Goal: Information Seeking & Learning: Find specific fact

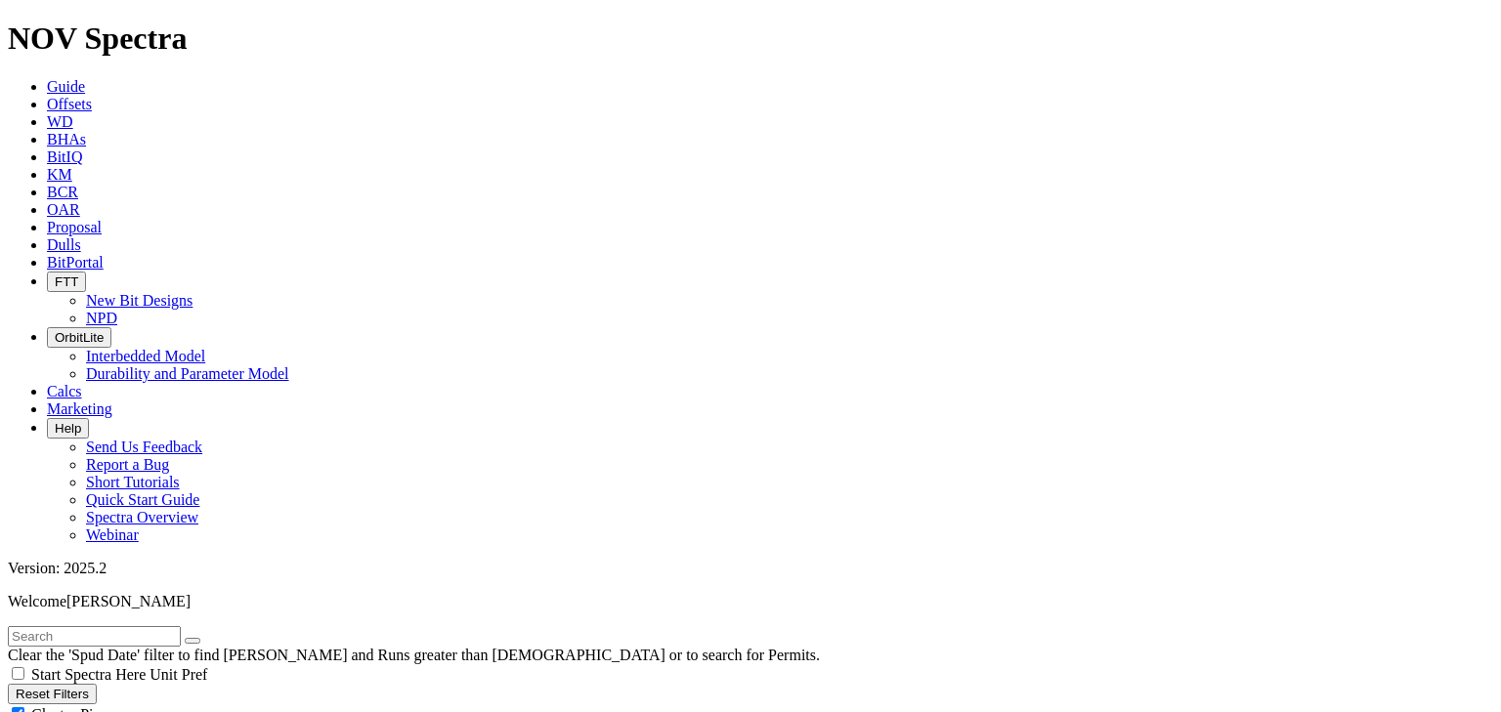
type input "20"
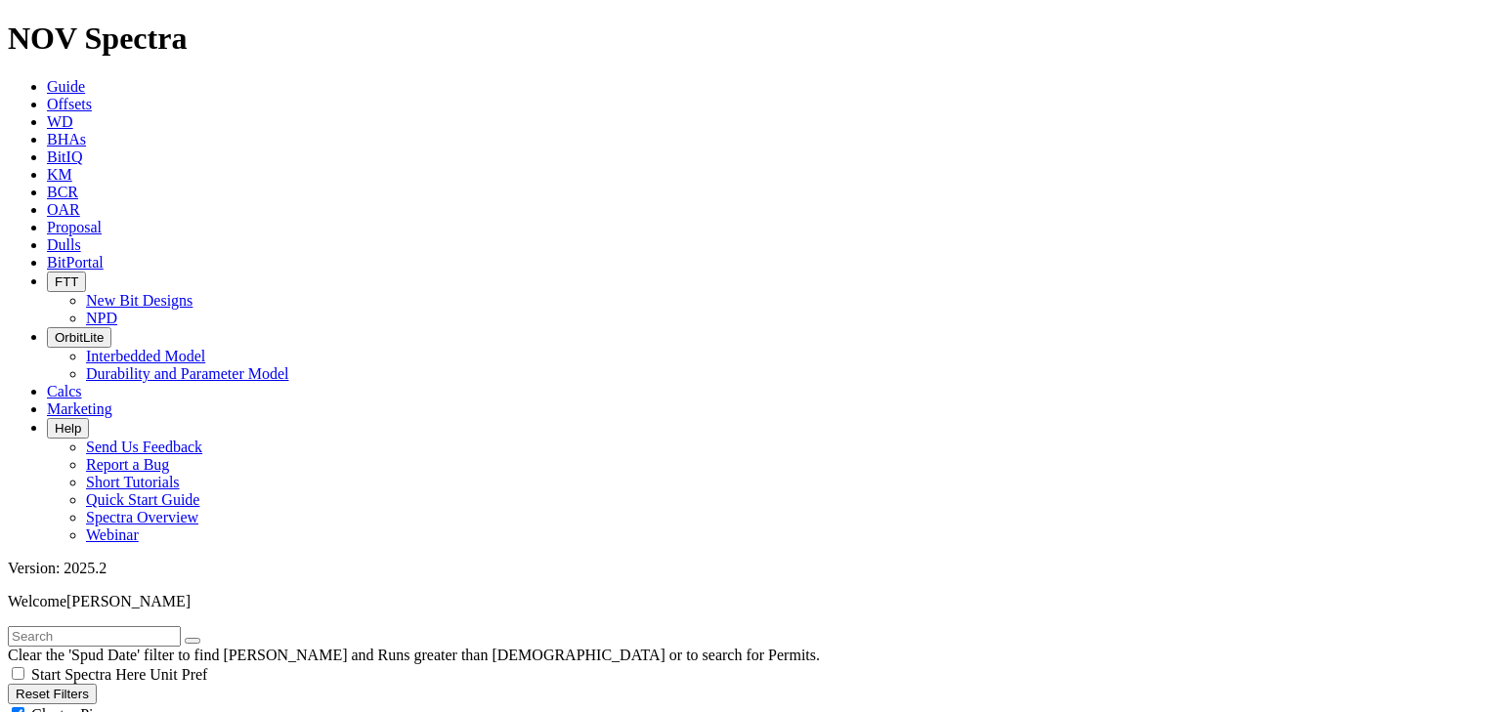
select select
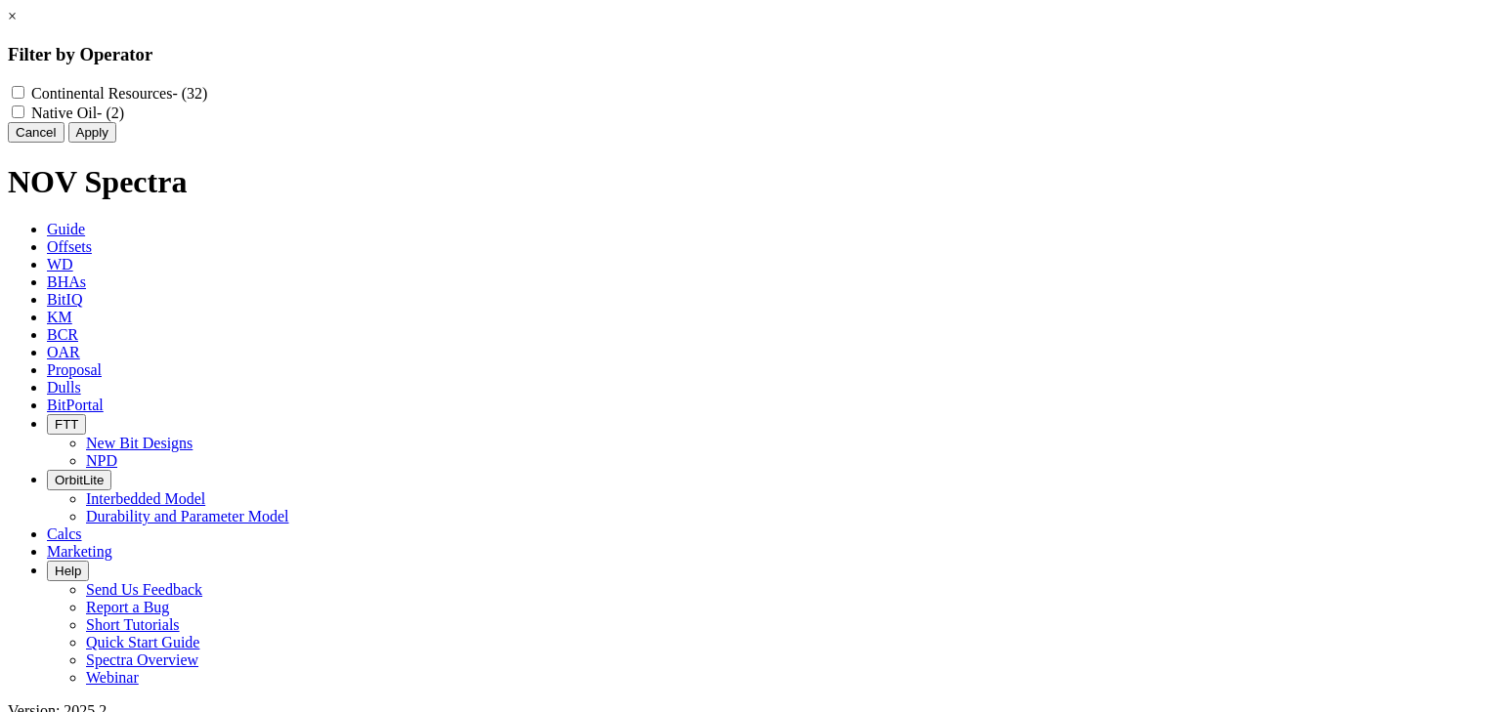
click at [24, 117] on Oil "Native Oil - (2)" at bounding box center [18, 112] width 13 height 13
checkbox Oil "true"
click at [116, 143] on button "Apply" at bounding box center [92, 132] width 48 height 21
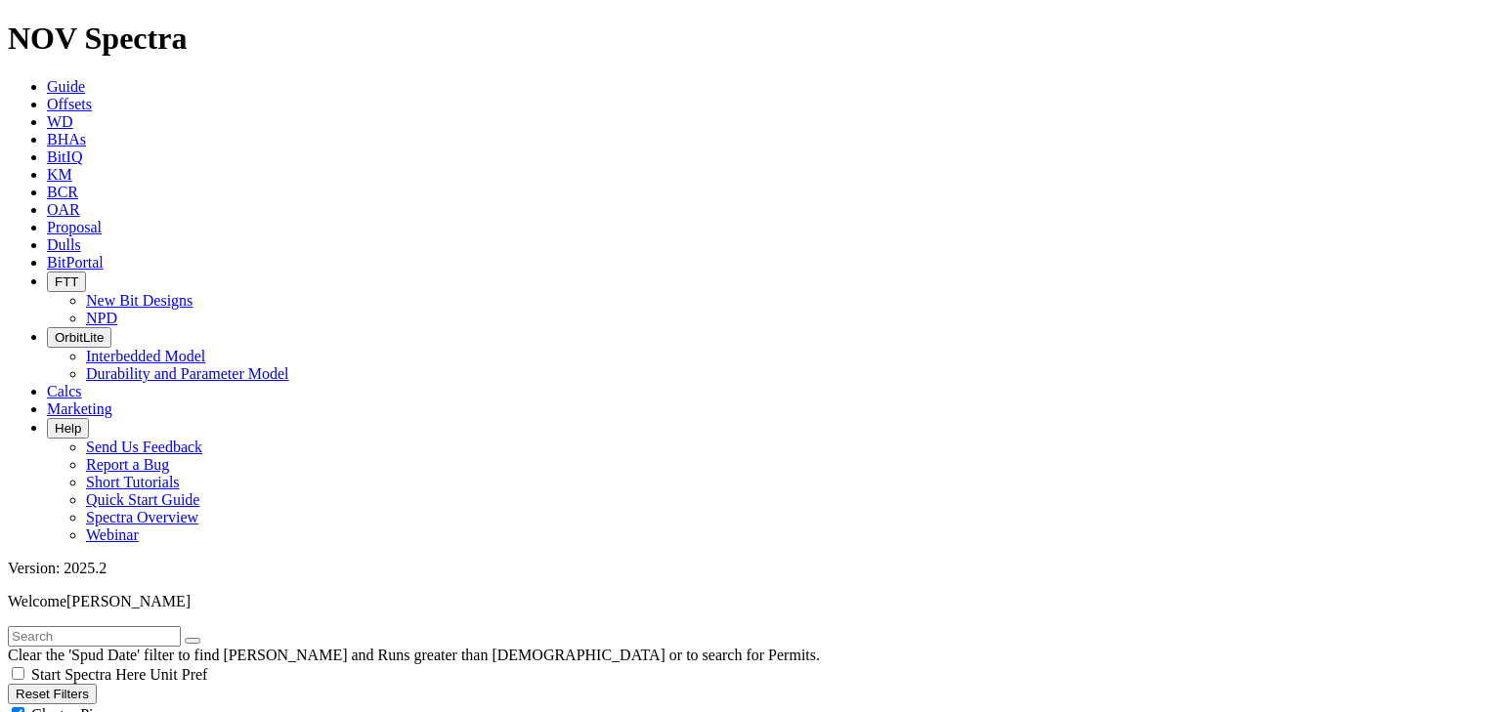
select select
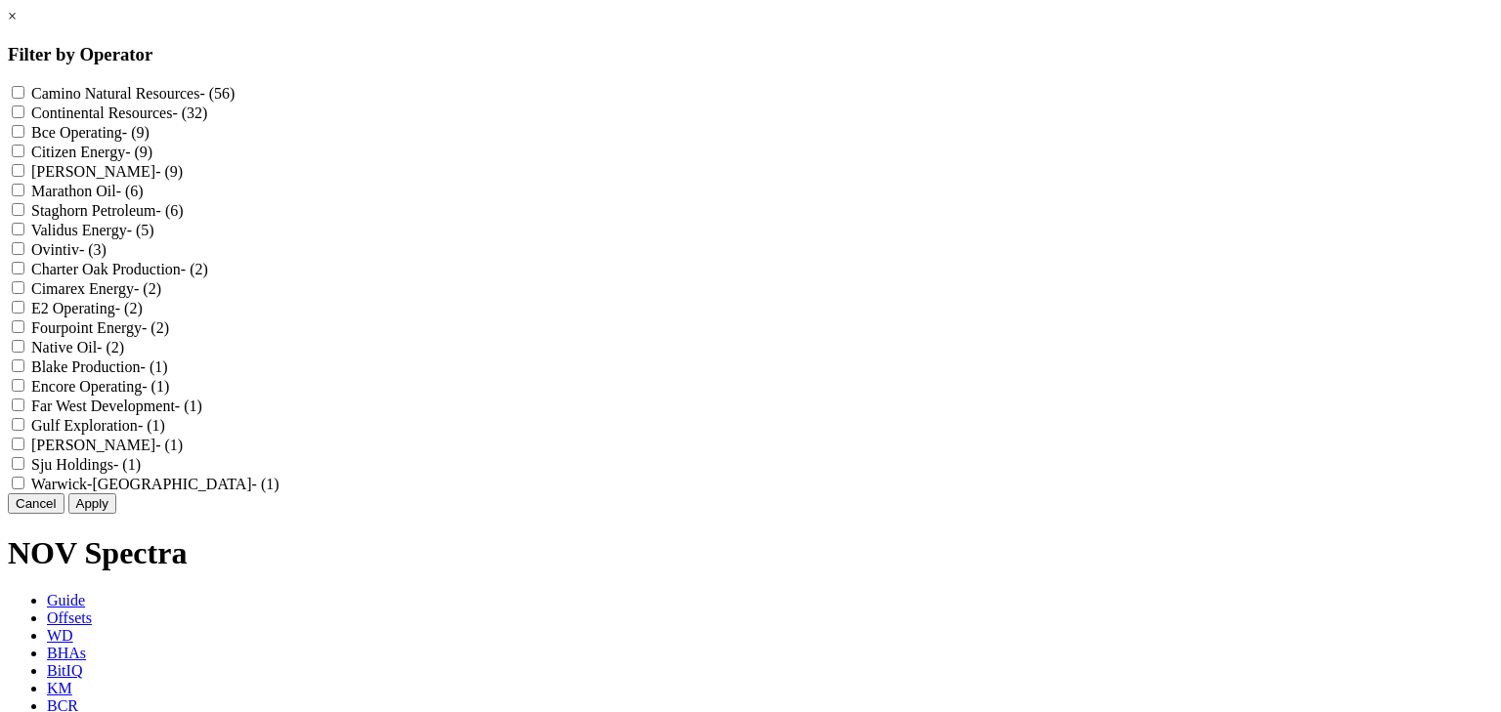
click at [24, 117] on Resources "Continental Resources - (32)" at bounding box center [18, 112] width 13 height 13
checkbox Resources "true"
click at [116, 514] on button "Apply" at bounding box center [92, 503] width 48 height 21
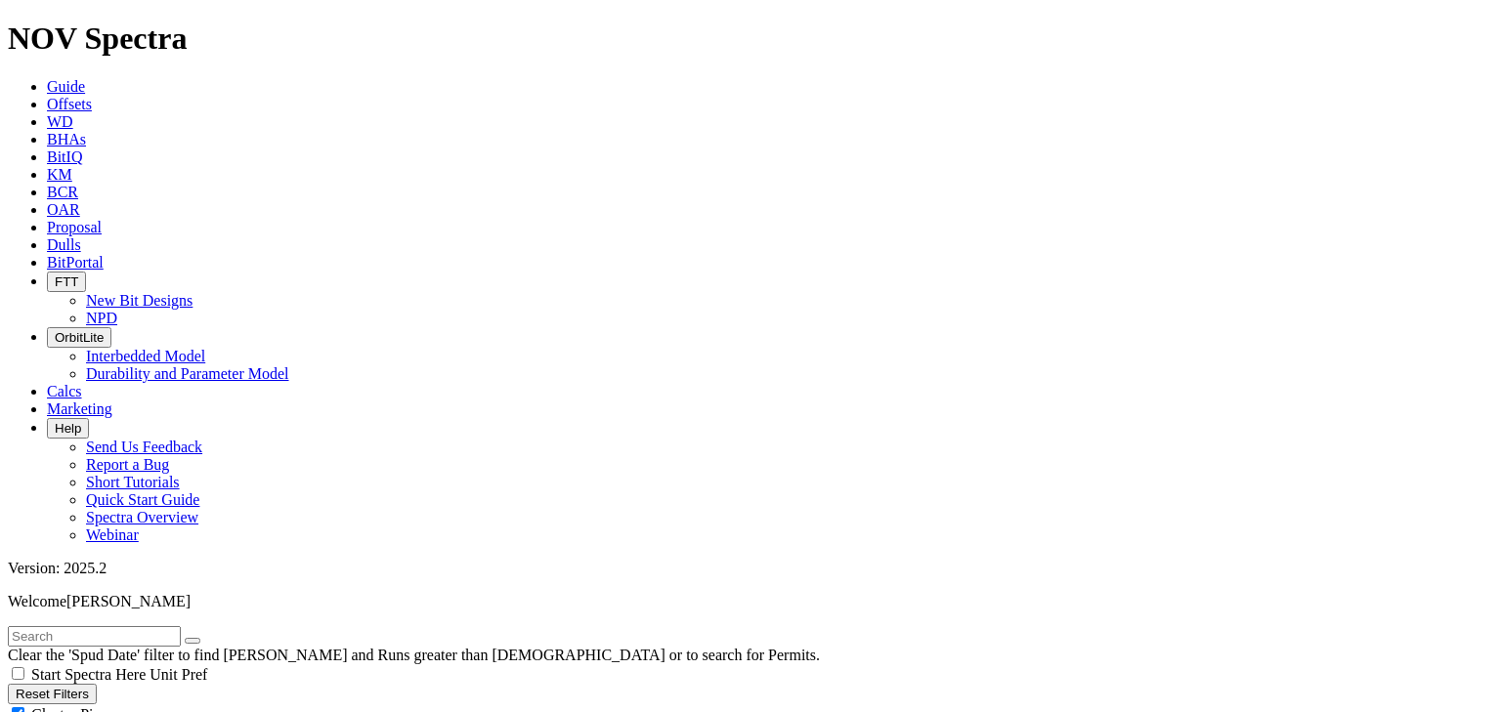
scroll to position [78, 0]
type input "25"
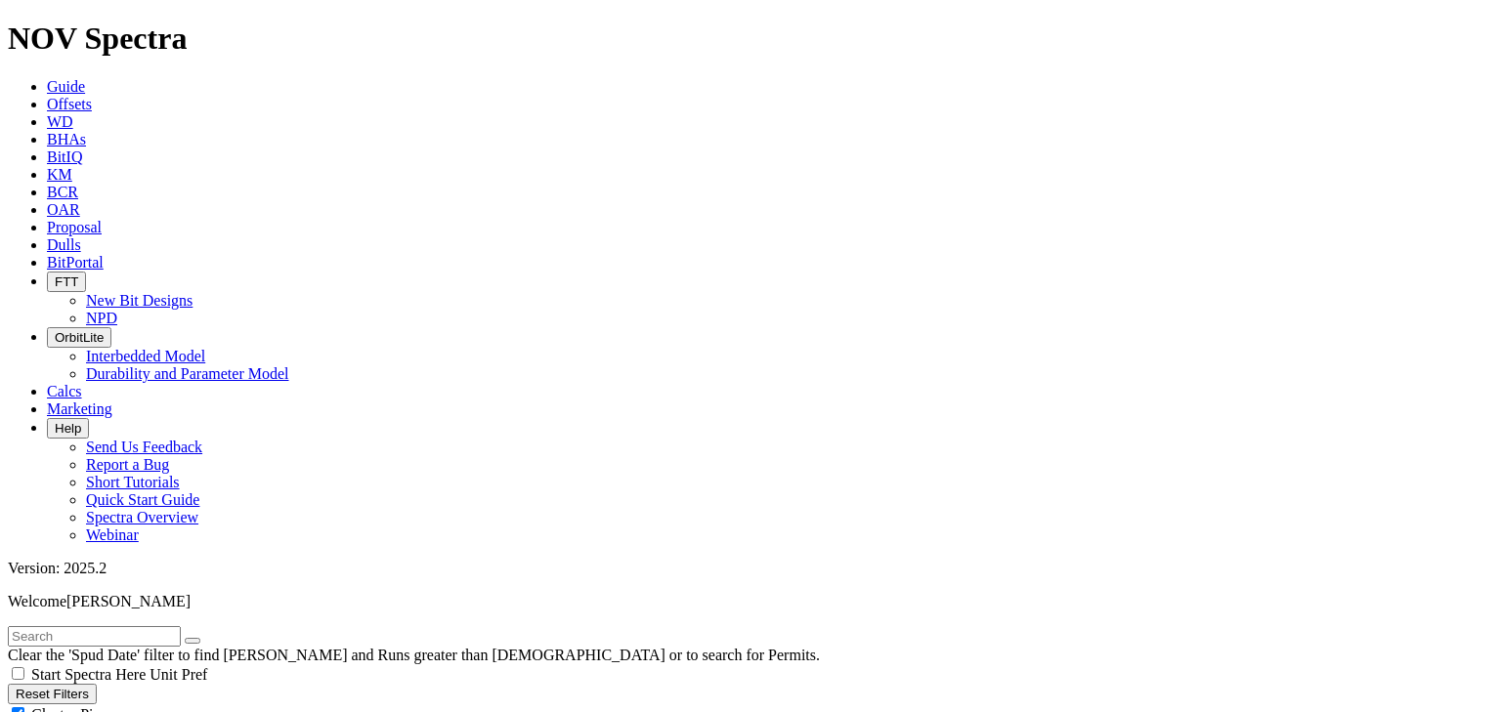
select select
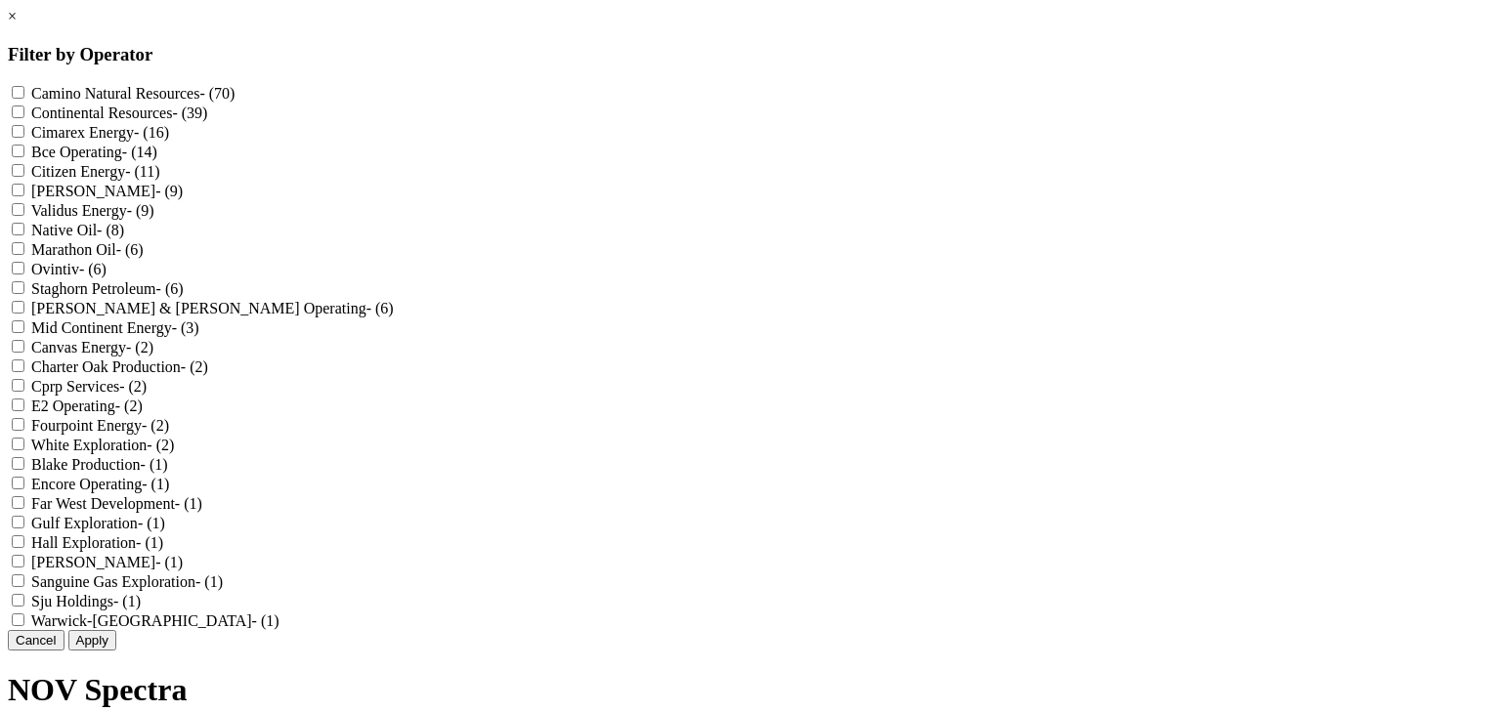
scroll to position [43, 0]
click at [24, 236] on Oil "Native Oil - (8)" at bounding box center [18, 229] width 13 height 13
checkbox Oil "true"
click at [116, 651] on button "Apply" at bounding box center [92, 640] width 48 height 21
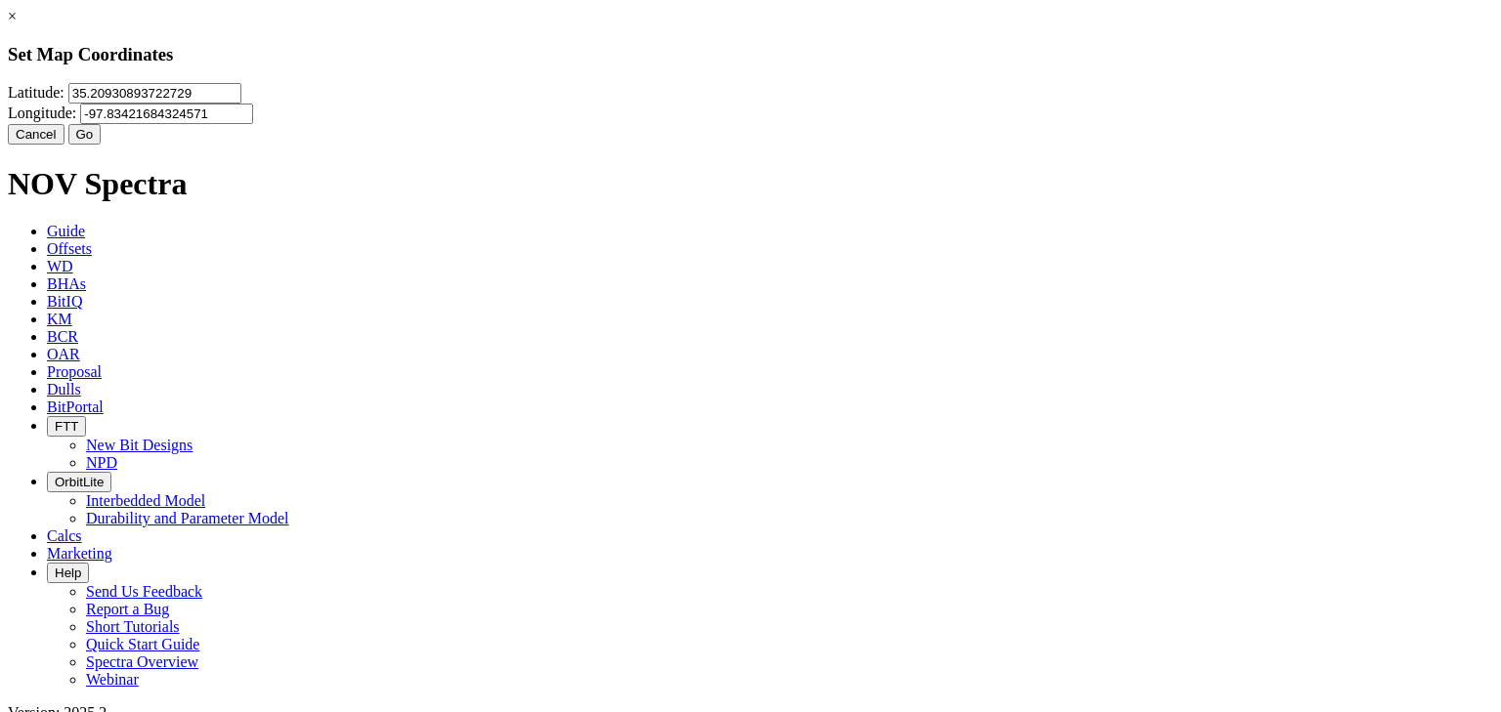
drag, startPoint x: 635, startPoint y: 129, endPoint x: 507, endPoint y: 107, distance: 129.8
click at [241, 104] on input "35.20930893722729" at bounding box center [154, 93] width 173 height 21
type input "35.291489"
drag, startPoint x: 901, startPoint y: 121, endPoint x: 798, endPoint y: 143, distance: 104.8
click at [798, 124] on div "Latitude: 35.291489 Longitude: -97.83421684324571" at bounding box center [750, 103] width 1485 height 41
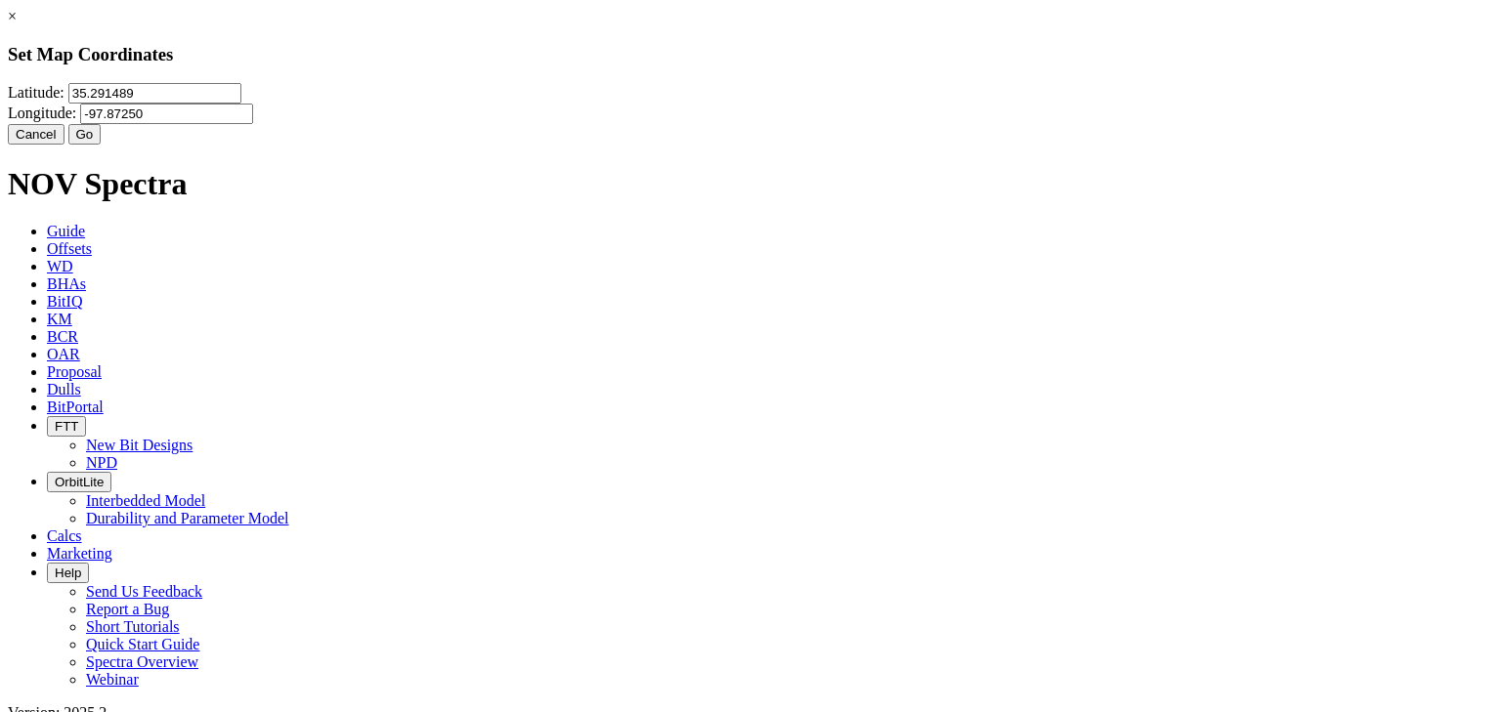
type input "-97.87250"
click at [102, 145] on button "Go" at bounding box center [84, 134] width 33 height 21
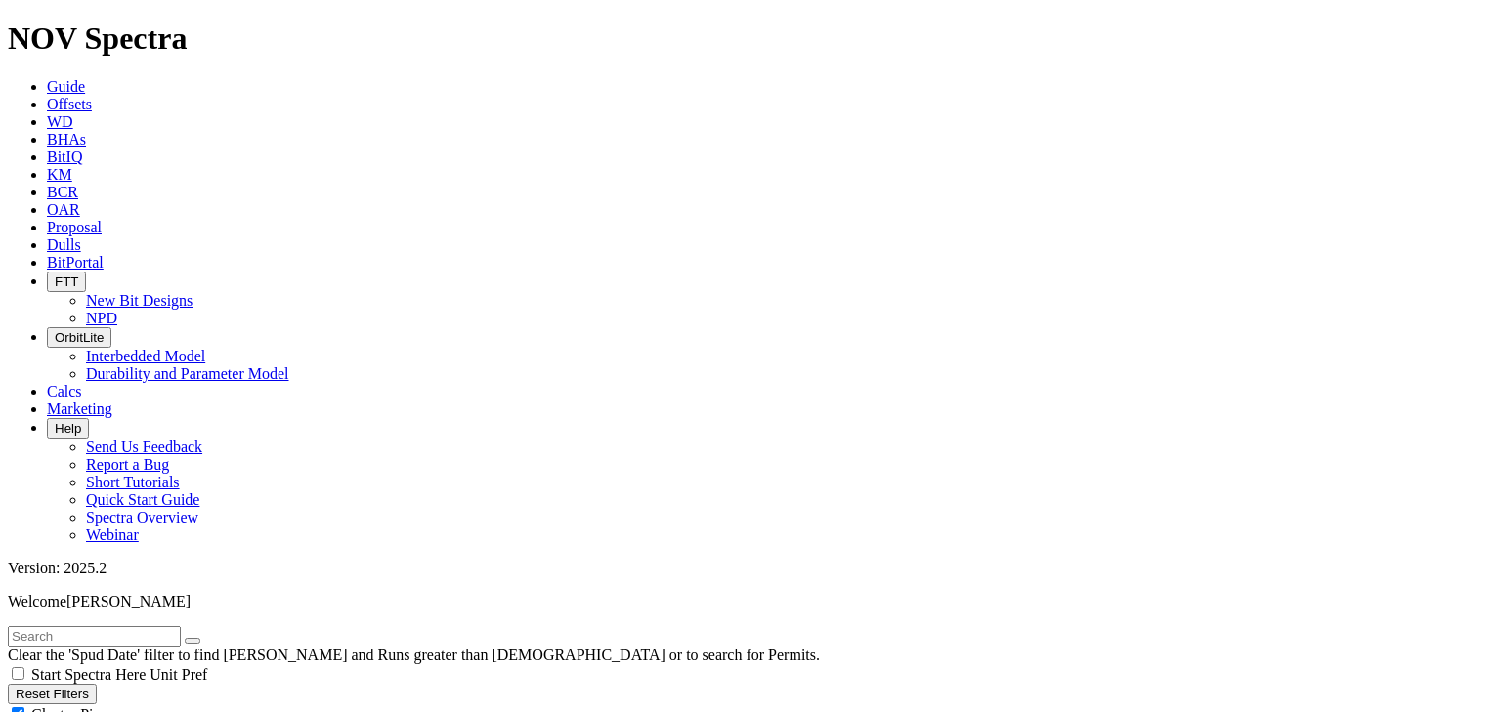
type input "20"
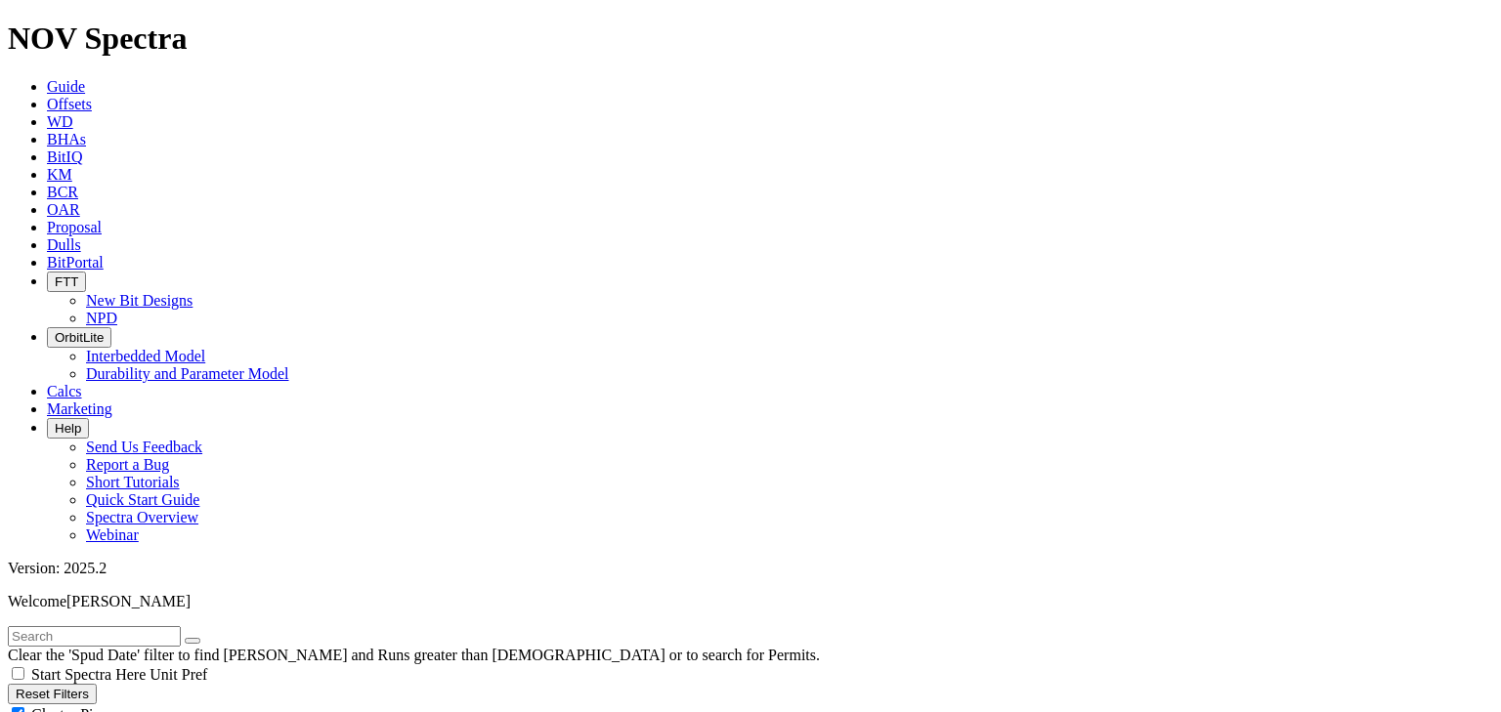
select select
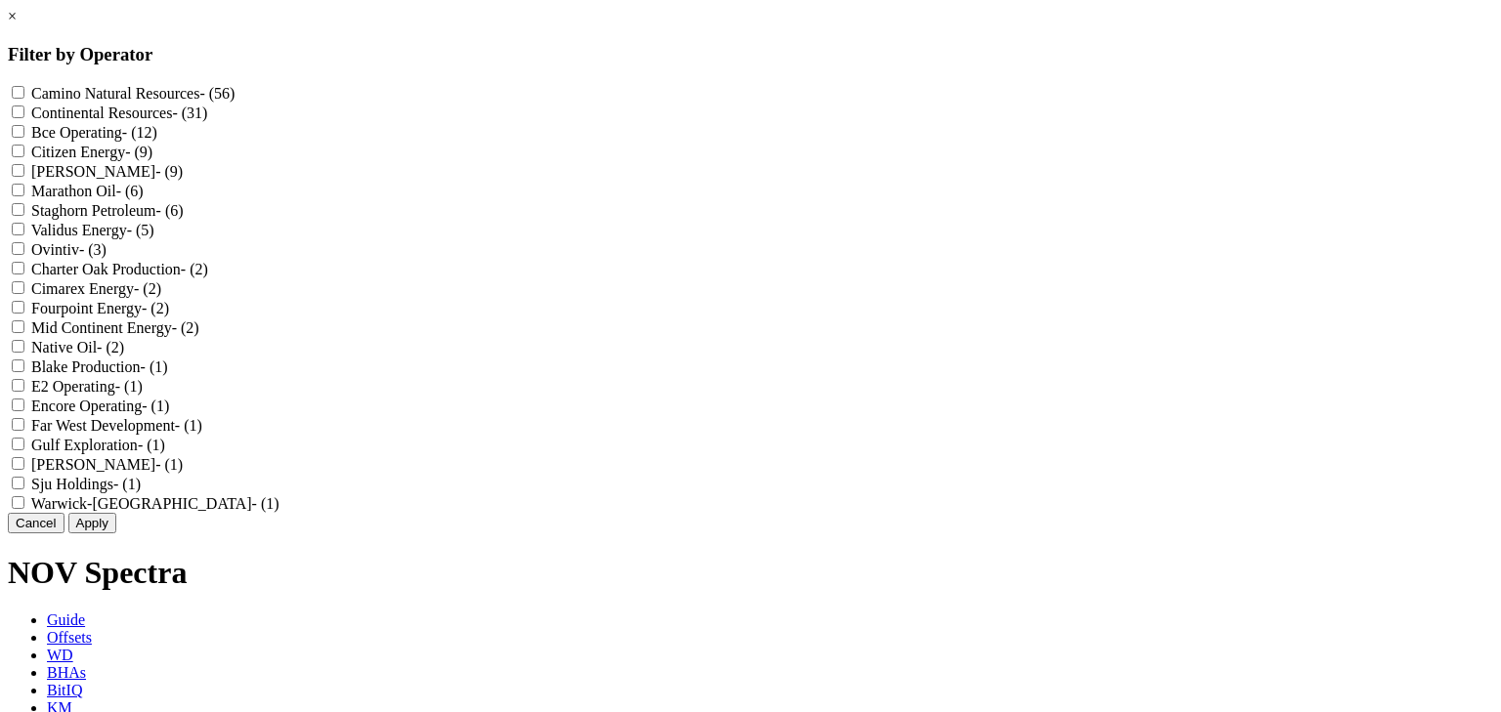
click at [24, 118] on Resources "Continental Resources - (31)" at bounding box center [18, 112] width 13 height 13
checkbox Resources "true"
click at [116, 534] on button "Apply" at bounding box center [92, 523] width 48 height 21
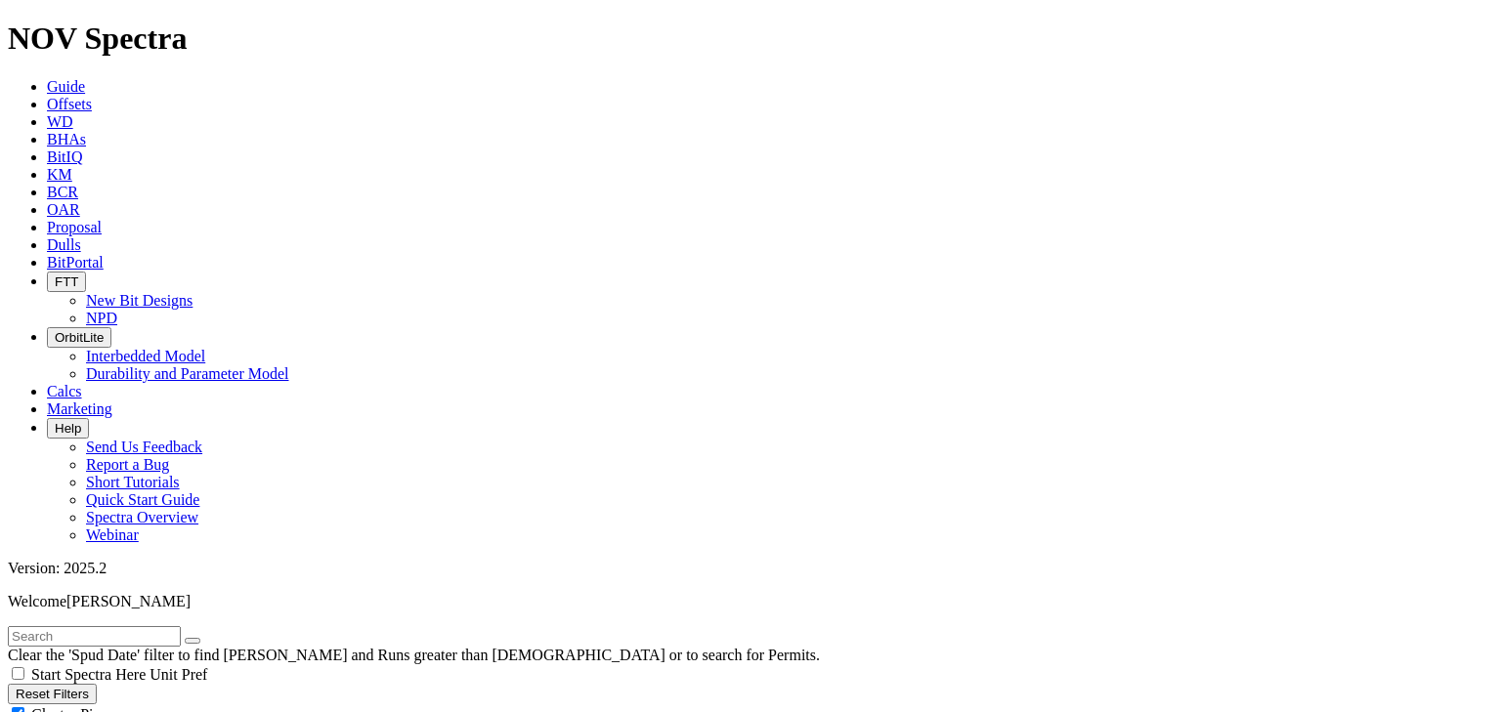
scroll to position [5394, 0]
type input "13"
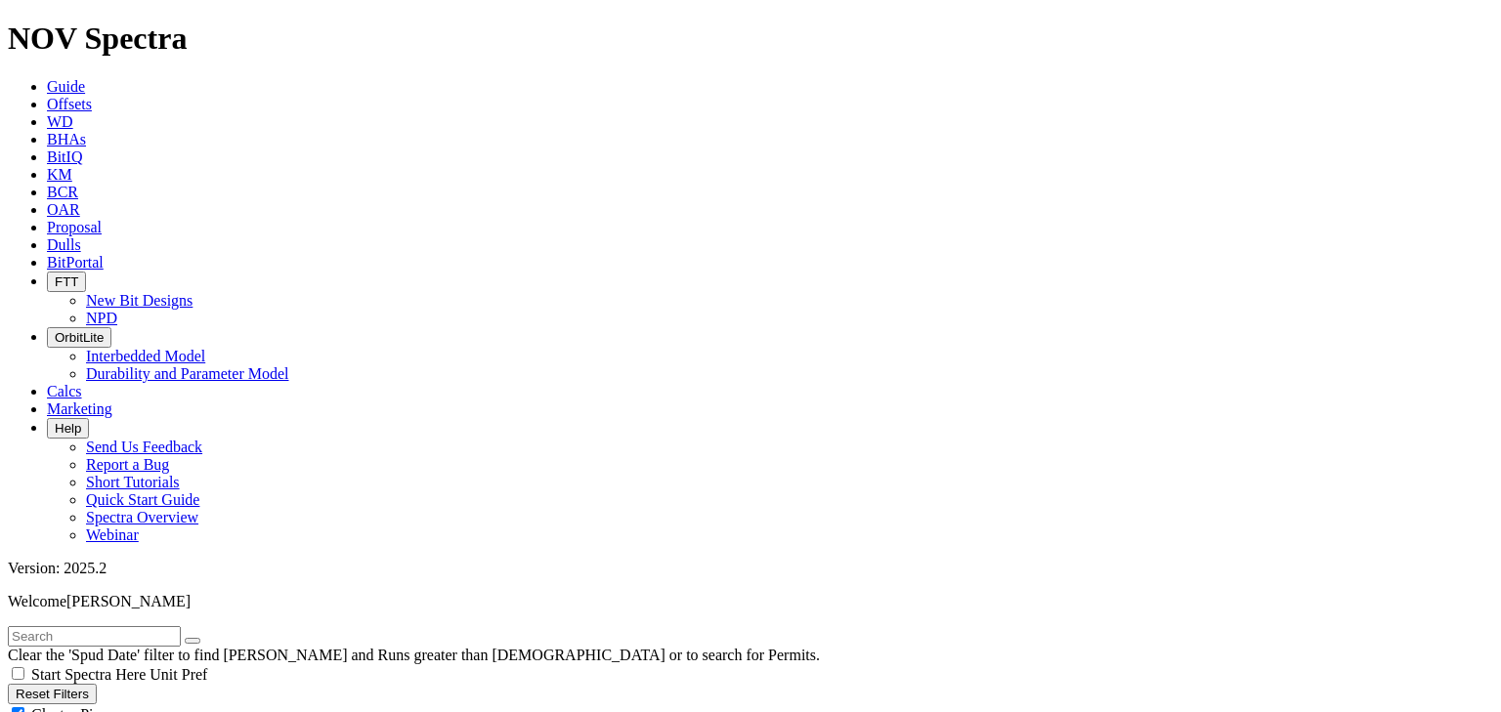
scroll to position [299, 0]
select select
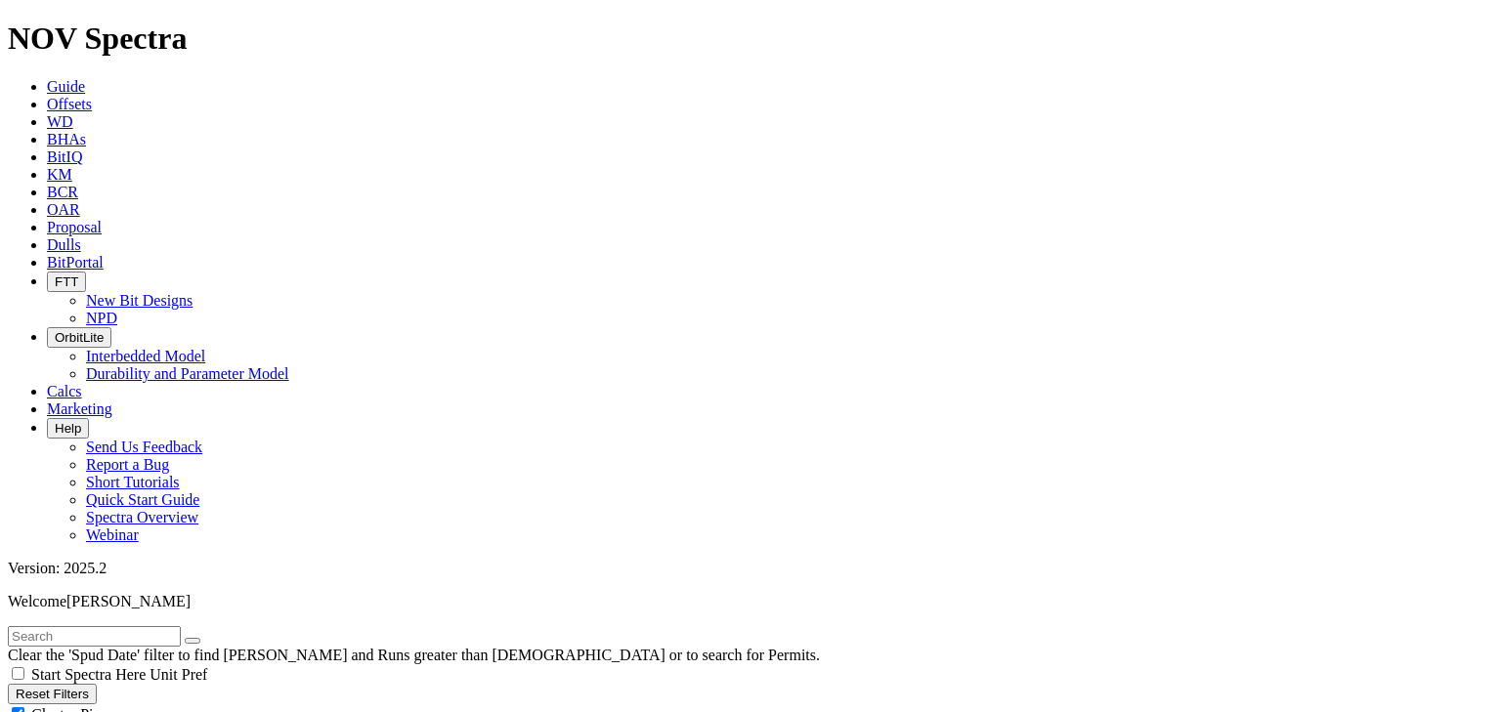
type input "19"
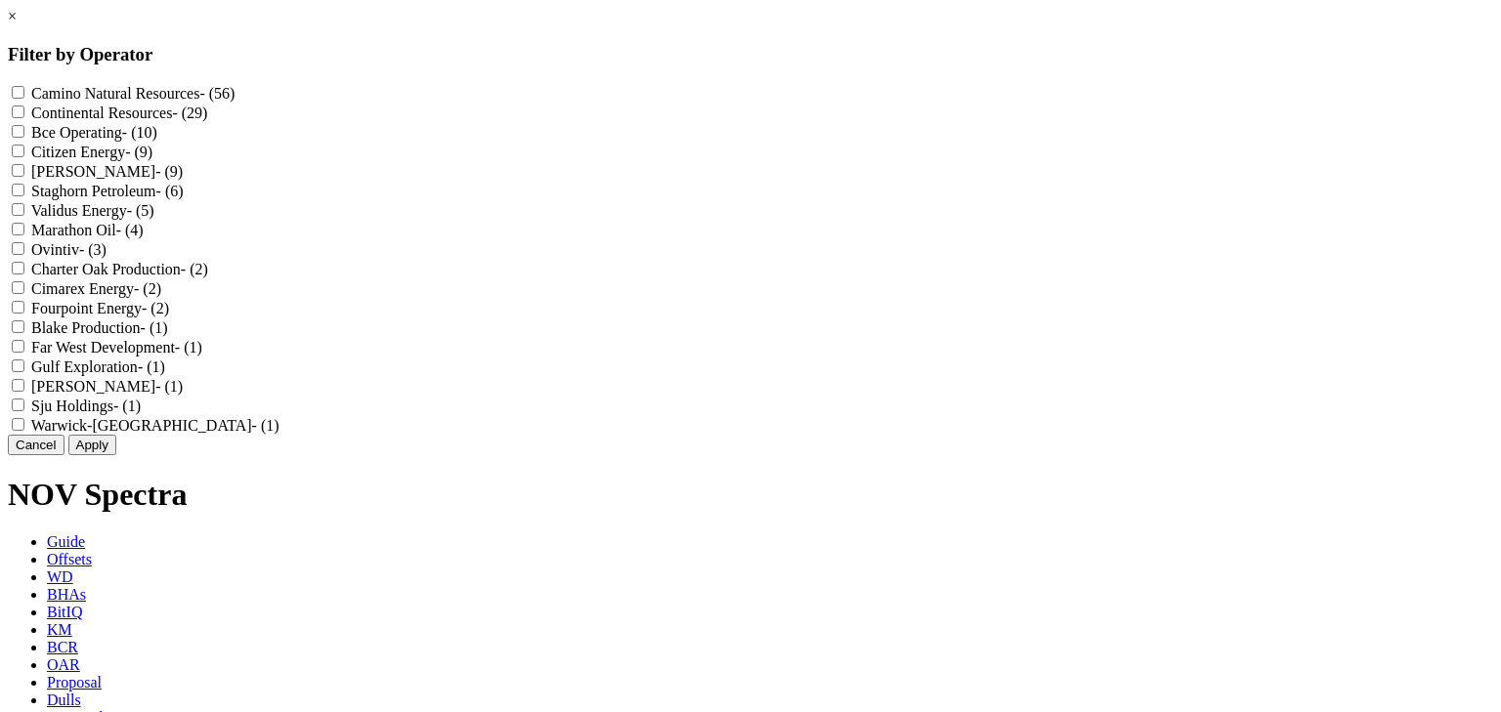
click at [24, 113] on Resources "Continental Resources - (29)" at bounding box center [18, 112] width 13 height 13
checkbox Resources "true"
click at [64, 455] on button "Cancel" at bounding box center [36, 445] width 57 height 21
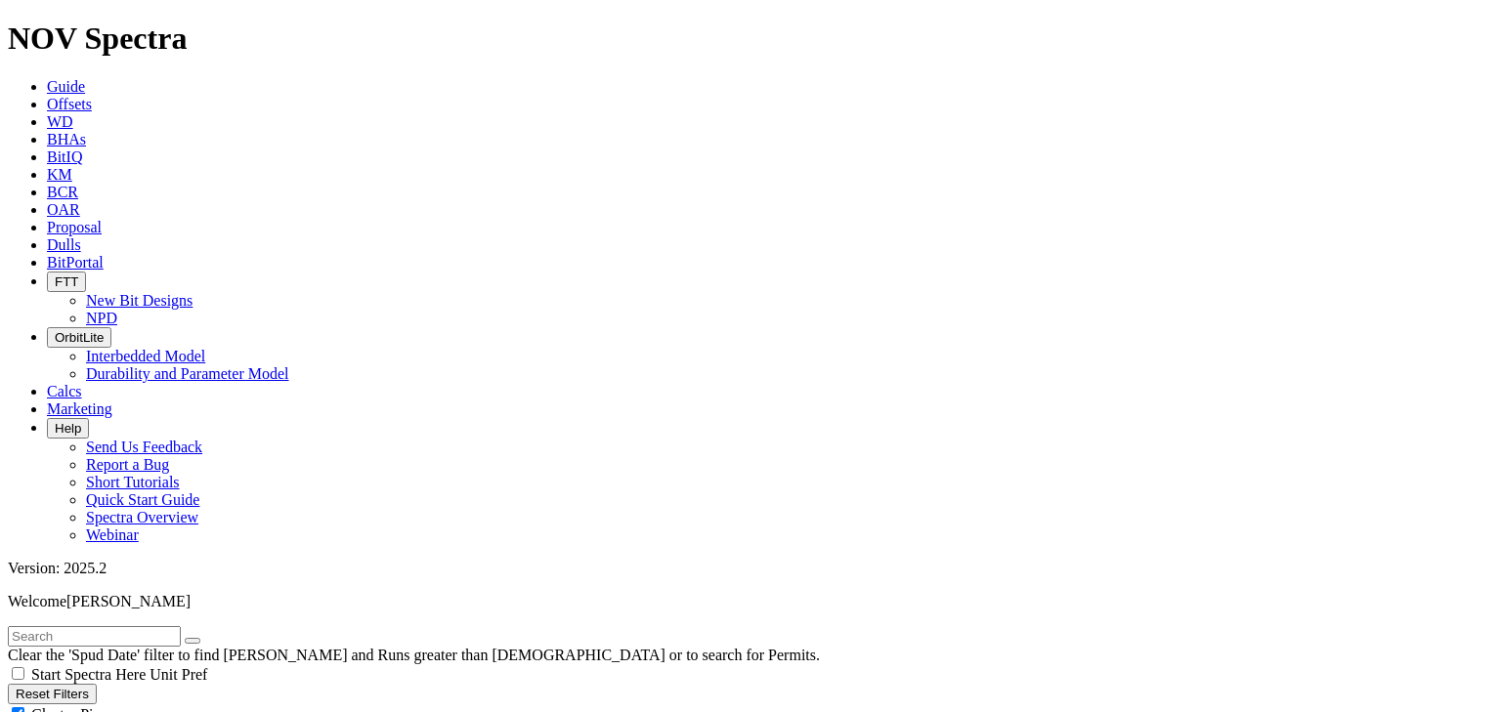
type input "21"
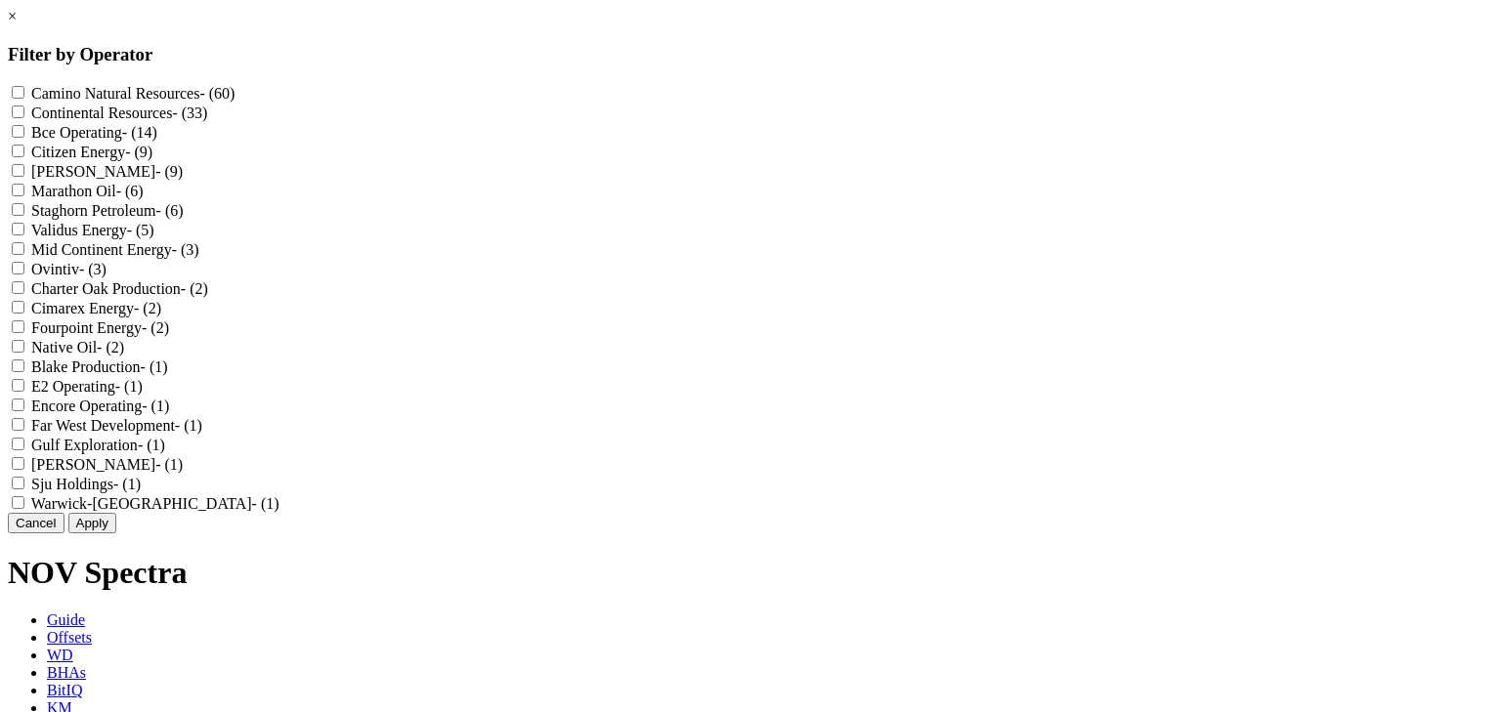
click at [24, 114] on Resources "Continental Resources - (33)" at bounding box center [18, 112] width 13 height 13
checkbox Resources "true"
click at [24, 353] on Oil "Native Oil - (2)" at bounding box center [18, 346] width 13 height 13
checkbox Oil "true"
click at [116, 534] on button "Apply" at bounding box center [92, 523] width 48 height 21
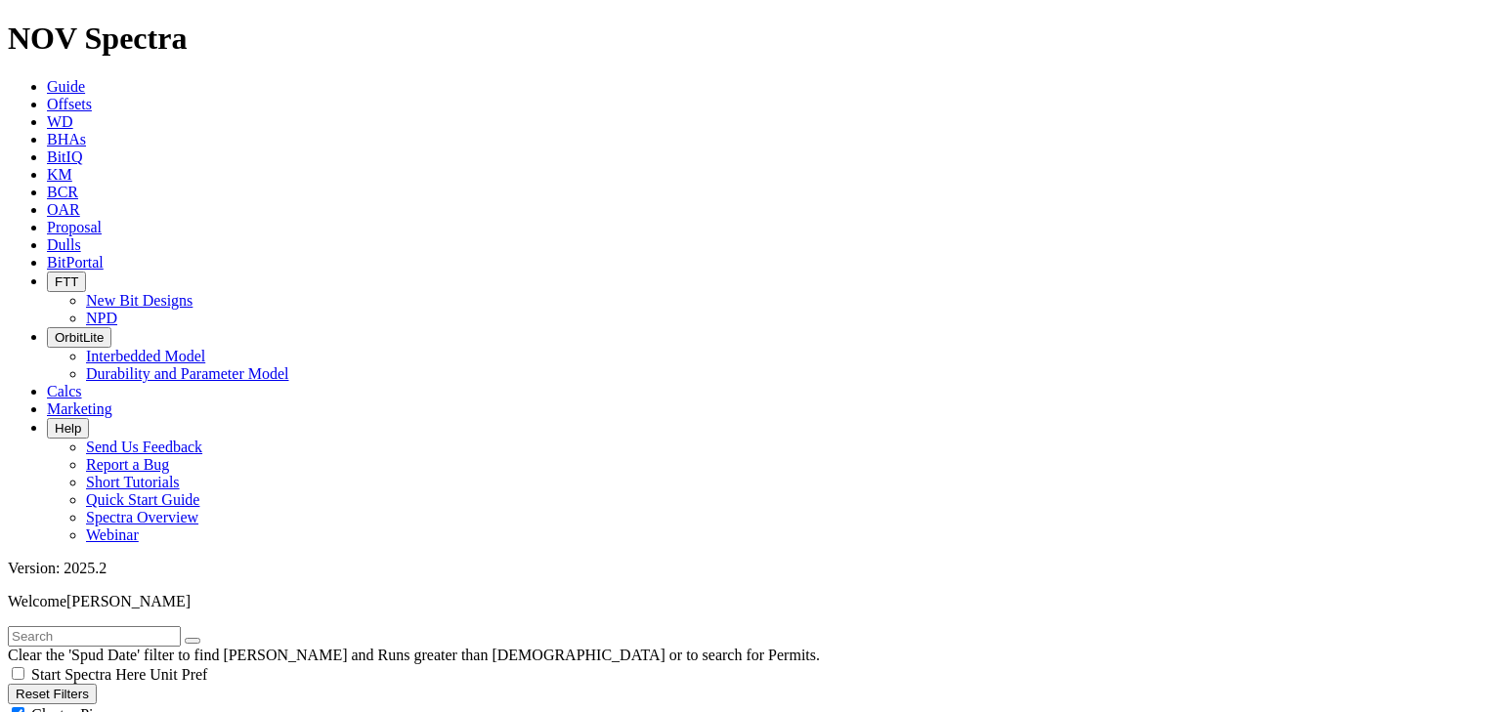
scroll to position [19718, 0]
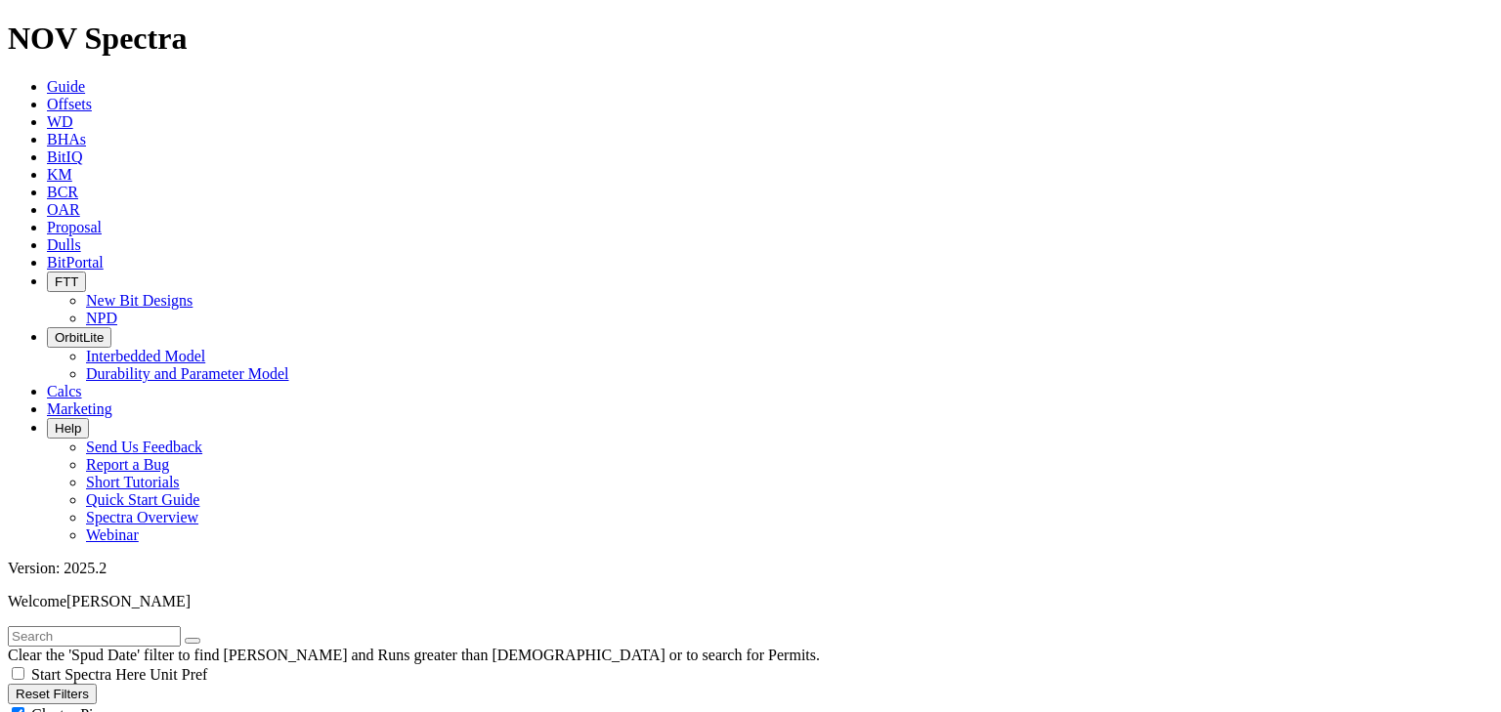
scroll to position [27990, 0]
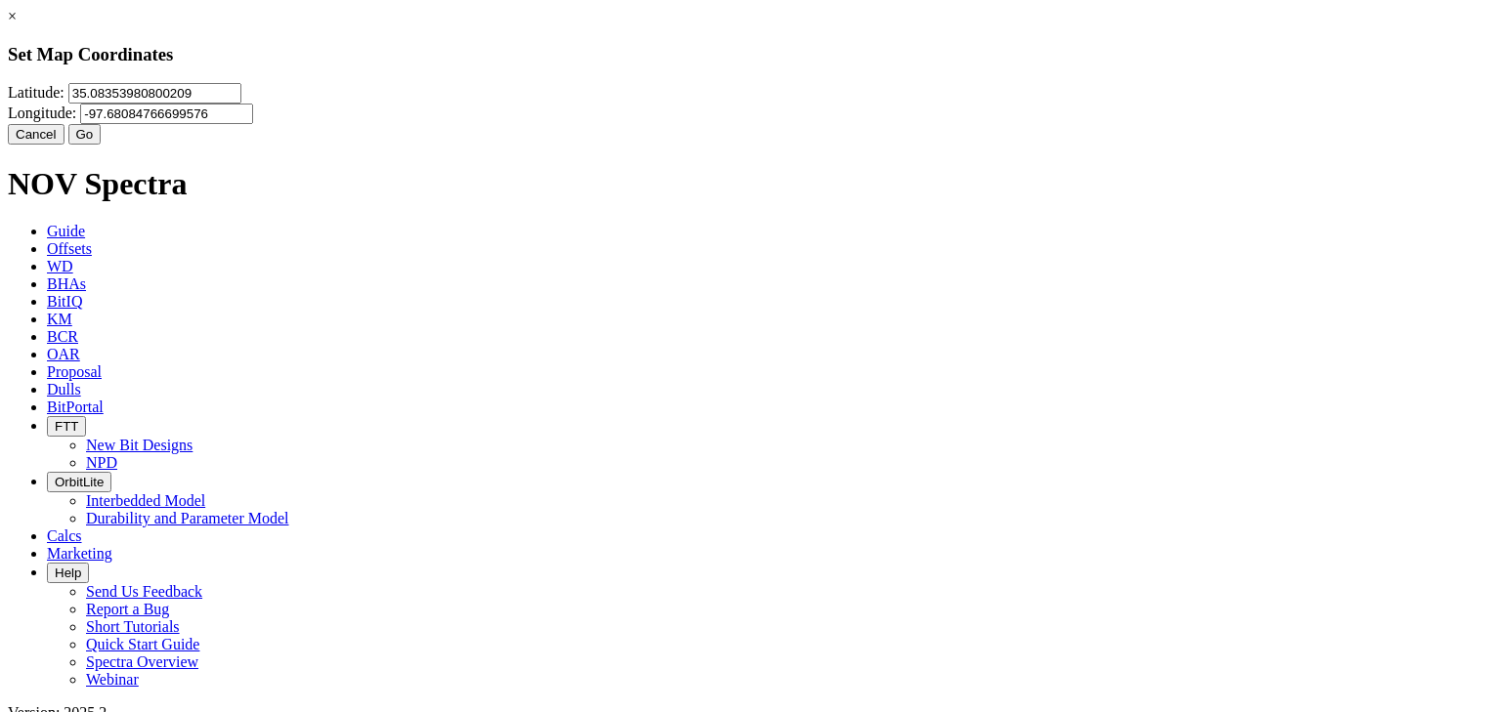
scroll to position [28619, 0]
drag, startPoint x: 647, startPoint y: 118, endPoint x: 504, endPoint y: 121, distance: 142.7
click at [241, 104] on input "35.08353980800209" at bounding box center [154, 93] width 173 height 21
type input "35.291487"
drag, startPoint x: 898, startPoint y: 124, endPoint x: 795, endPoint y: 122, distance: 102.6
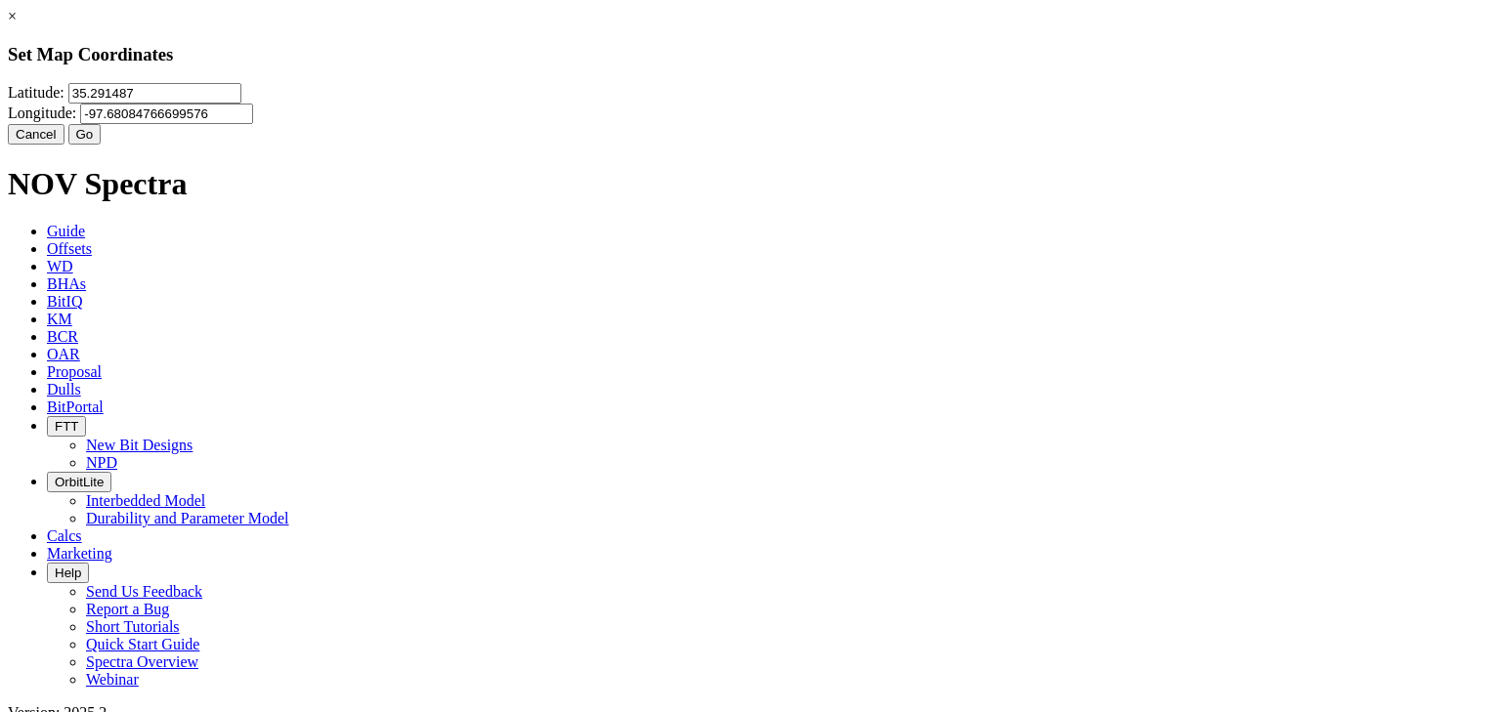
click at [253, 122] on input "-97.68084766699576" at bounding box center [166, 114] width 173 height 21
type input "-97.87250"
click at [102, 145] on button "Go" at bounding box center [84, 134] width 33 height 21
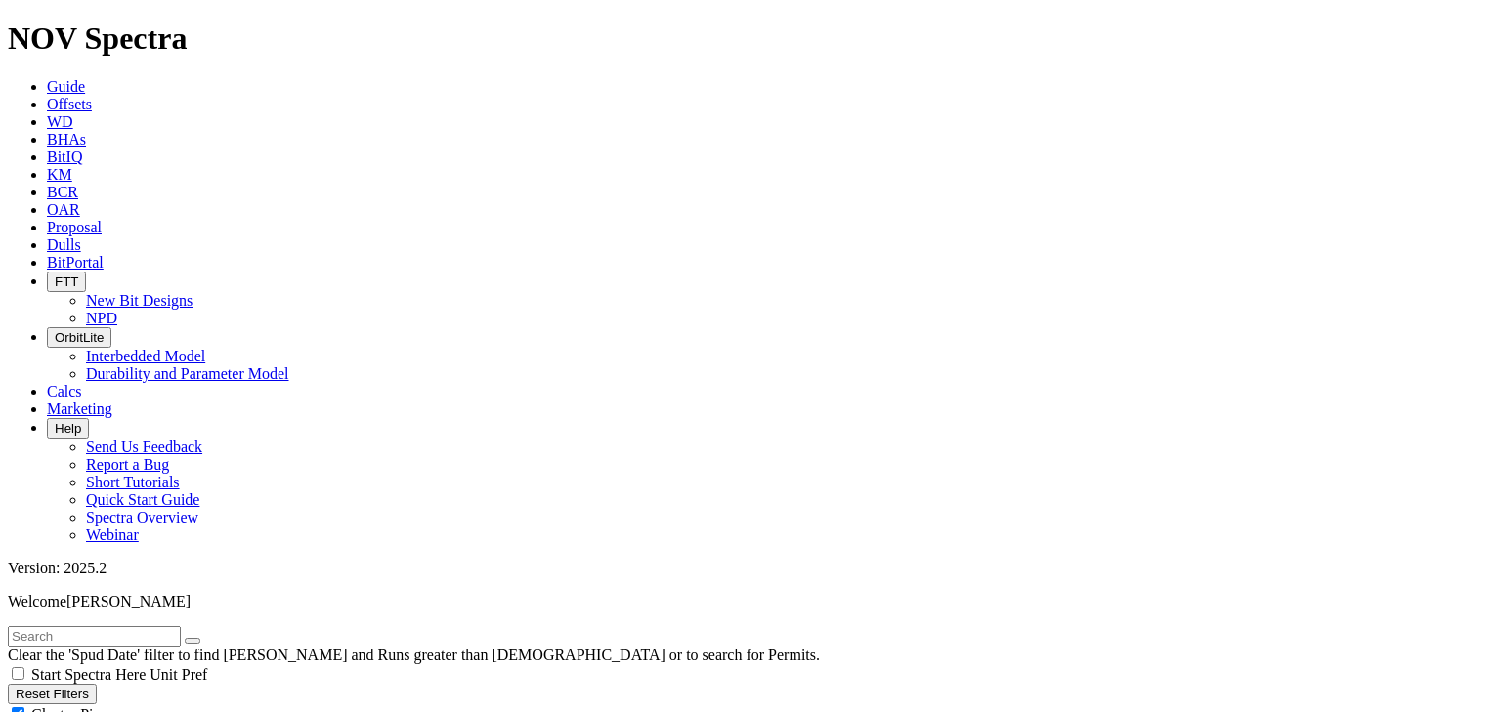
scroll to position [19718, 0]
type input "20"
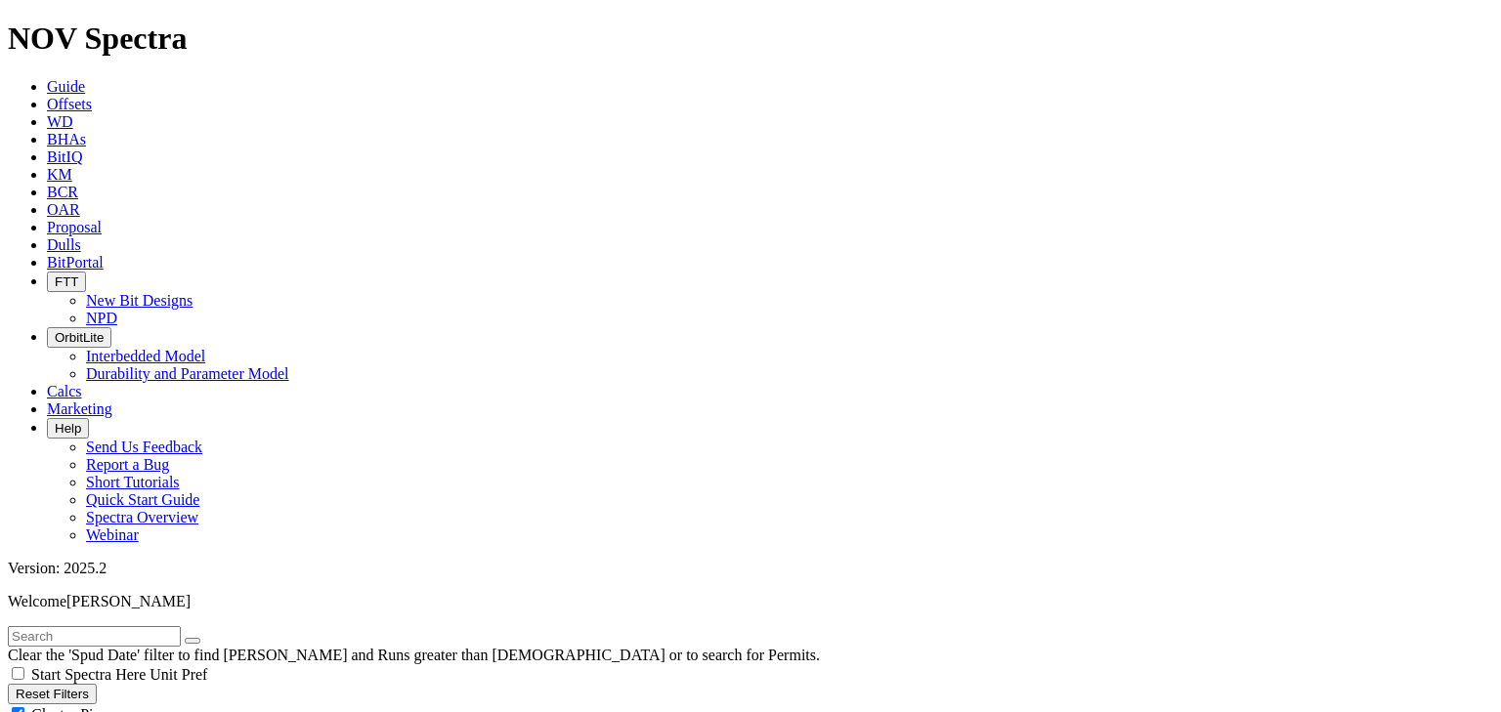
scroll to position [18100, 0]
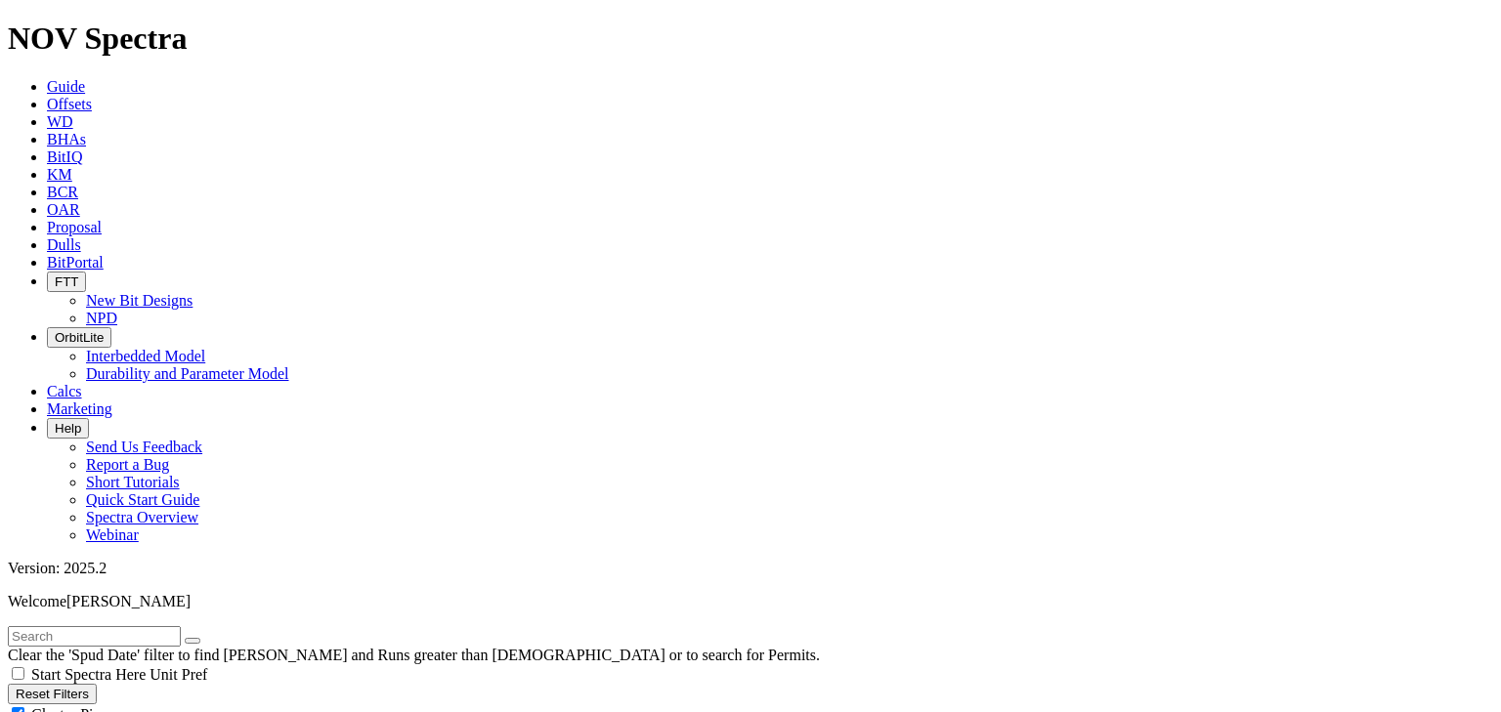
select select "9.875"
checkbox input "false"
select select "? number:9.875 ?"
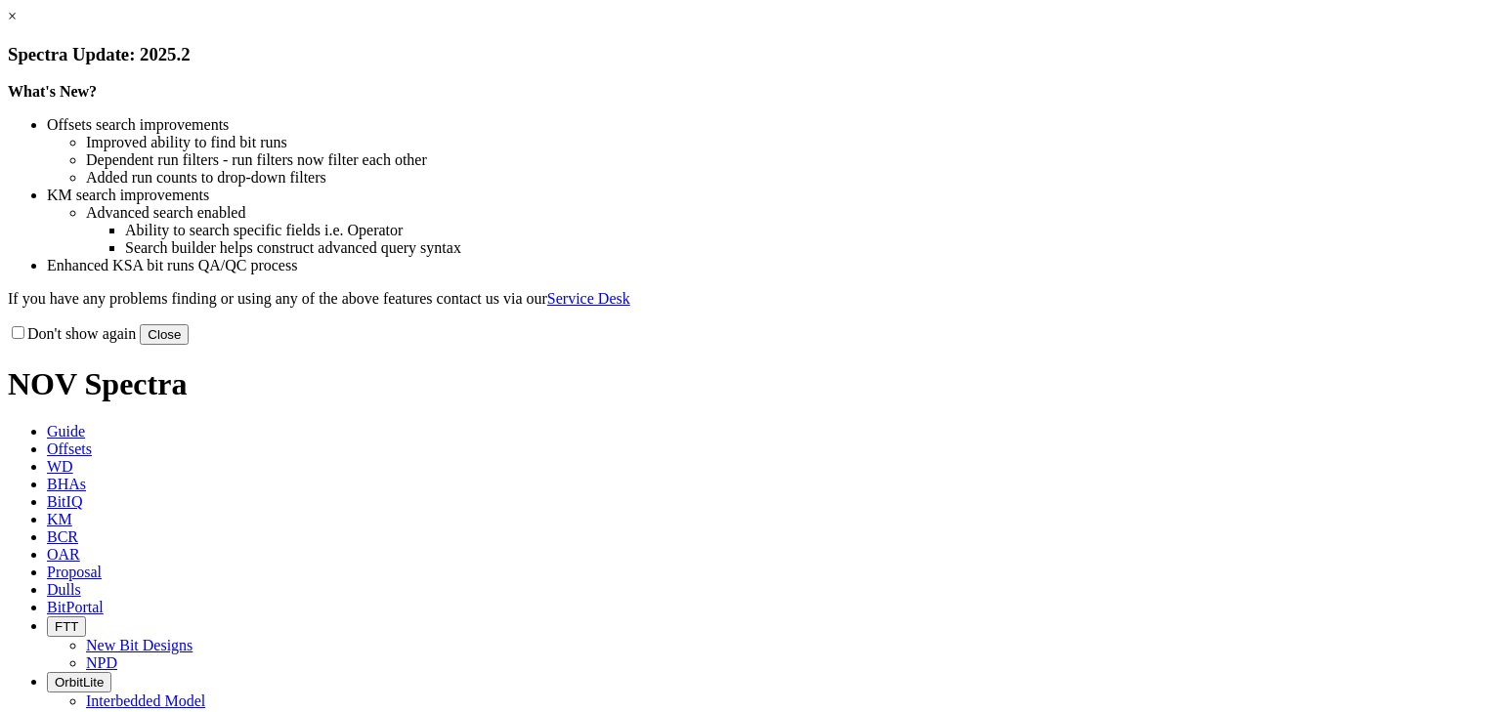
click at [17, 24] on link "×" at bounding box center [12, 16] width 9 height 17
